Goal: Information Seeking & Learning: Learn about a topic

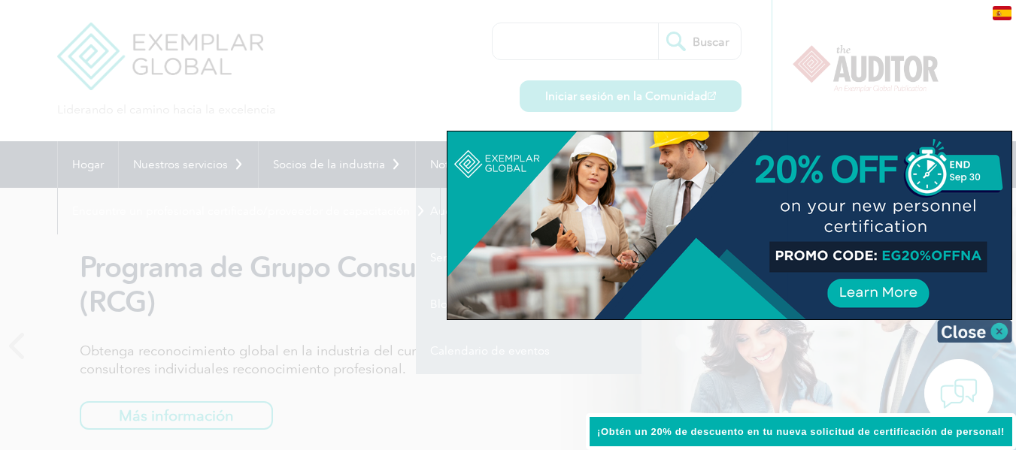
click at [996, 329] on img at bounding box center [974, 331] width 75 height 23
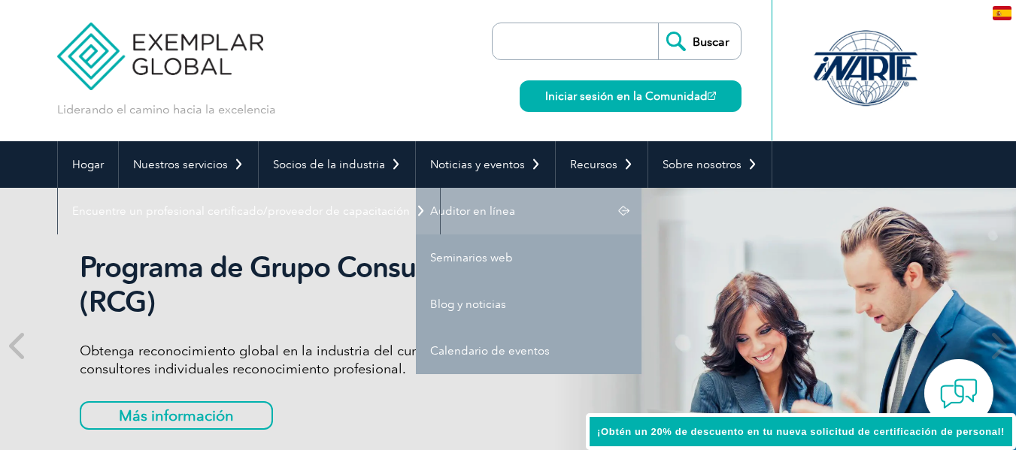
click at [488, 214] on nav "Hogar Nuestros servicios Obtener la certificación Certificaciones individuales …" at bounding box center [508, 187] width 902 height 93
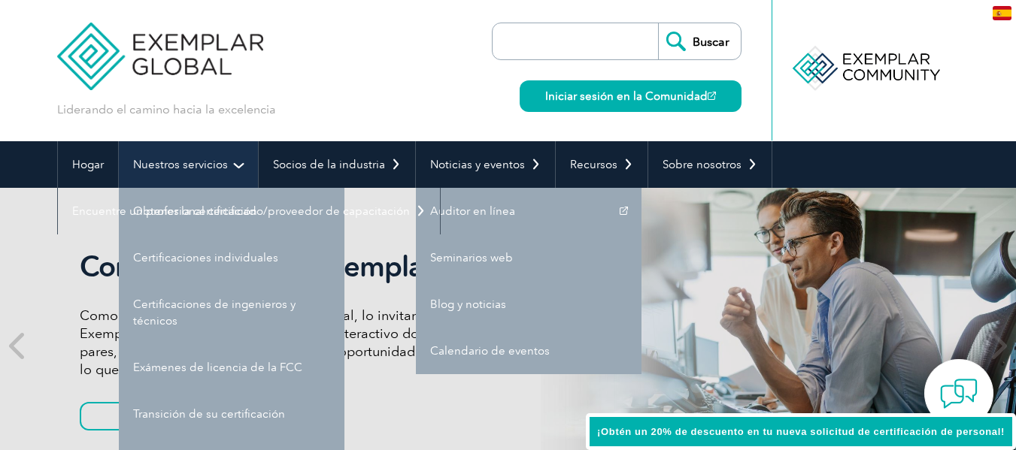
click at [236, 157] on link "Nuestros servicios" at bounding box center [188, 164] width 139 height 47
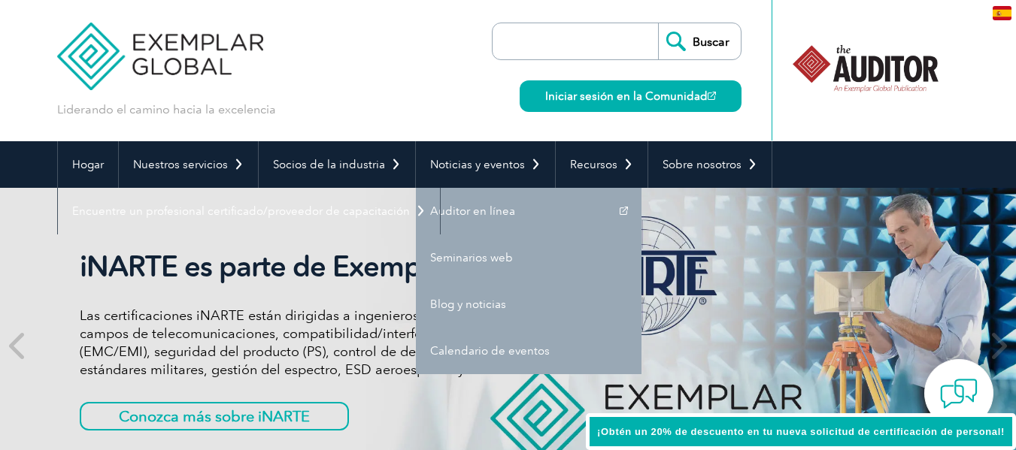
click at [687, 211] on nav "Hogar Nuestros servicios Obtener la certificación Certificaciones individuales …" at bounding box center [508, 187] width 902 height 93
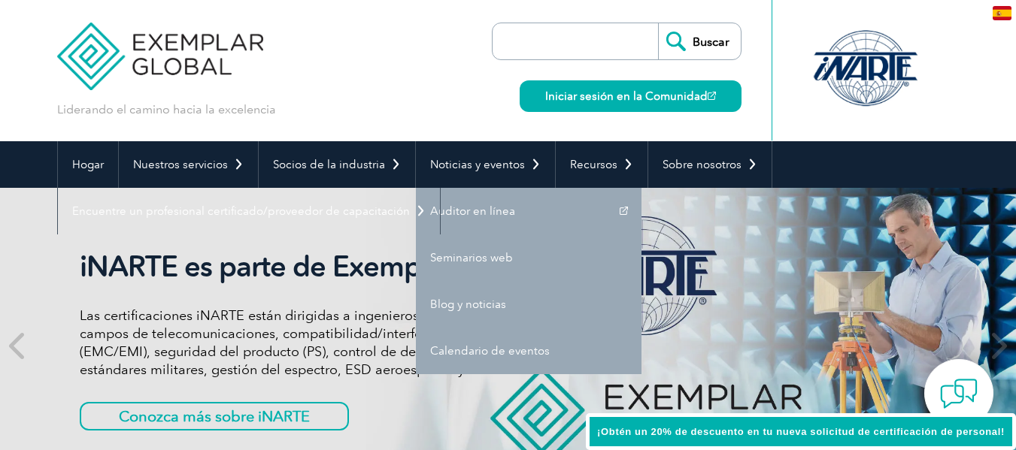
click at [384, 74] on div "Liderando el camino hacia la excelencia Buscar Iniciar sesión en la Comunidad ▼" at bounding box center [508, 70] width 902 height 141
click at [120, 19] on img at bounding box center [160, 45] width 207 height 90
click at [144, 51] on img at bounding box center [160, 45] width 207 height 90
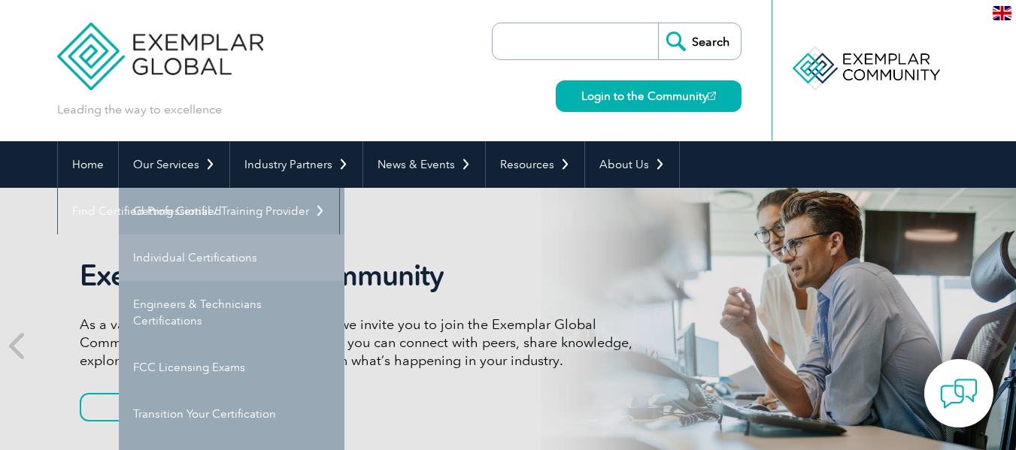
click at [171, 255] on link "Individual Certifications" at bounding box center [232, 258] width 226 height 47
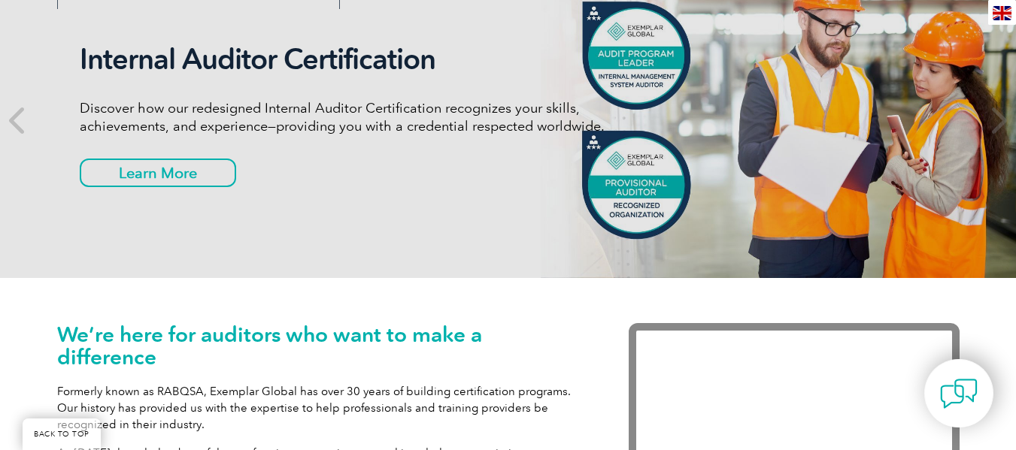
scroll to position [150, 0]
